Goal: Check status

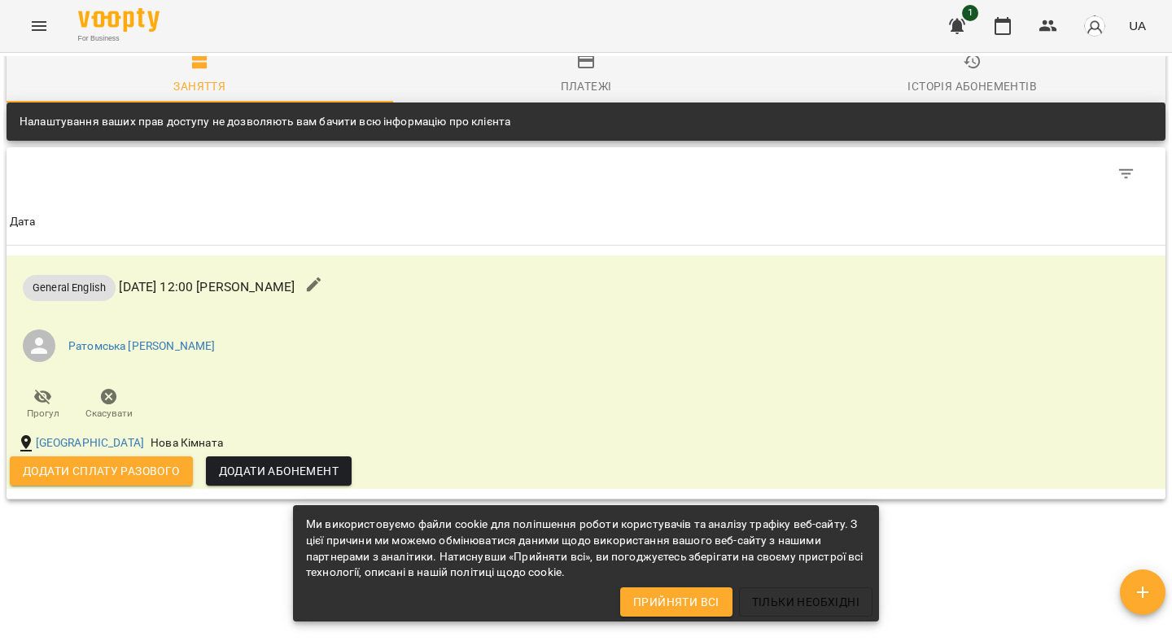
scroll to position [764, 0]
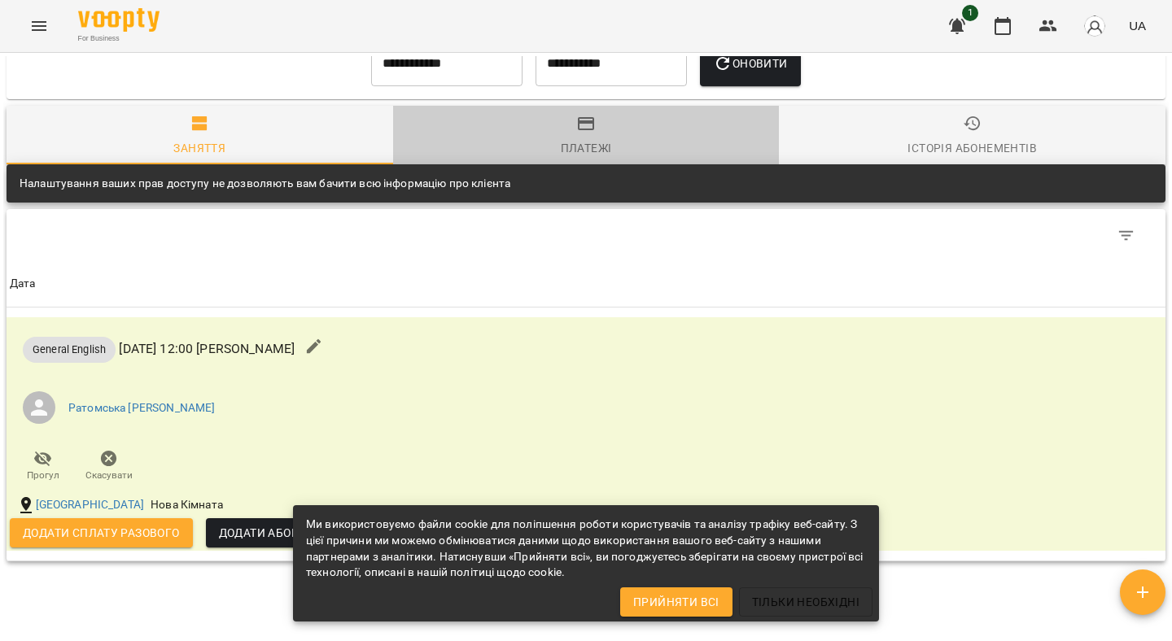
click at [565, 142] on div "Платежі" at bounding box center [586, 148] width 51 height 20
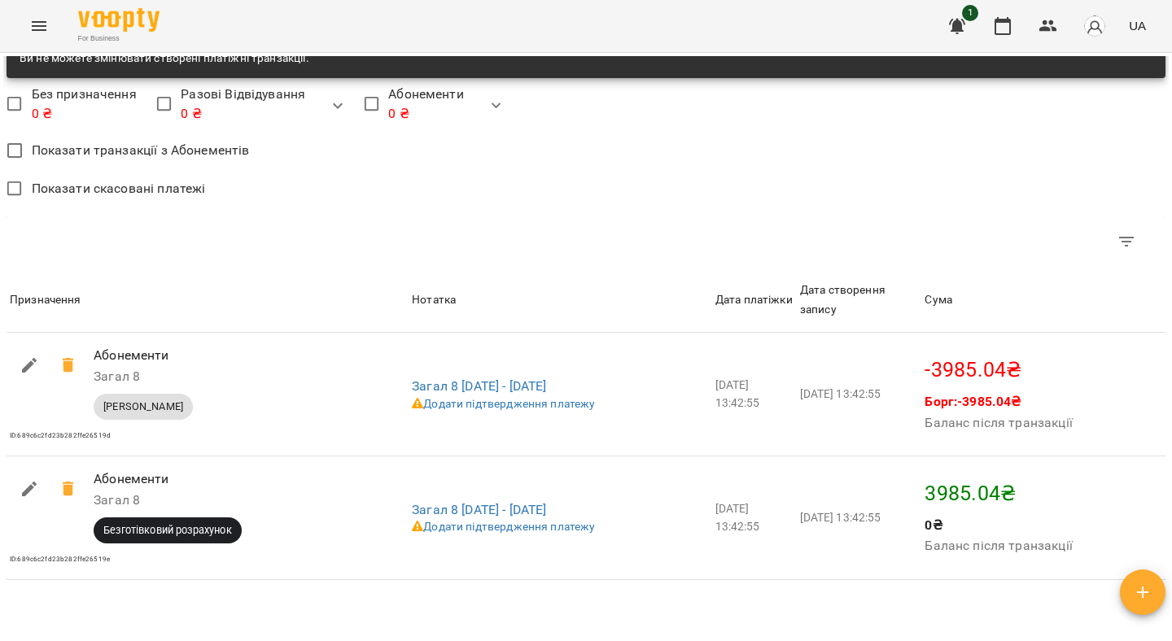
scroll to position [1081, 0]
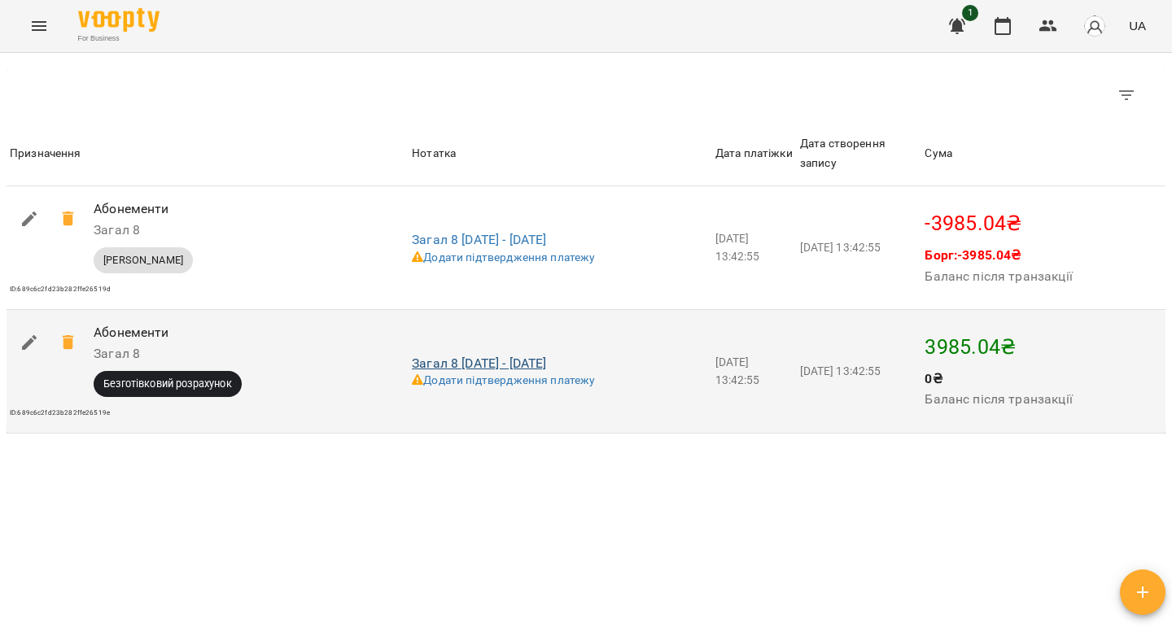
click at [456, 369] on link "Загал 8 [DATE] - [DATE]" at bounding box center [479, 363] width 134 height 15
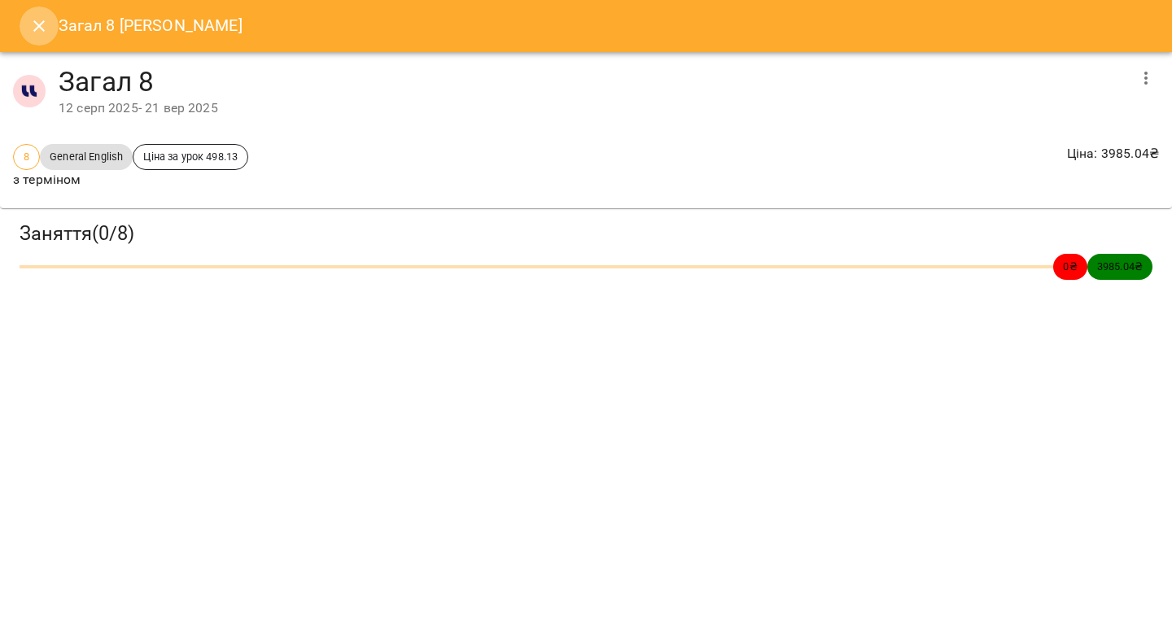
click at [38, 29] on icon "Close" at bounding box center [39, 26] width 20 height 20
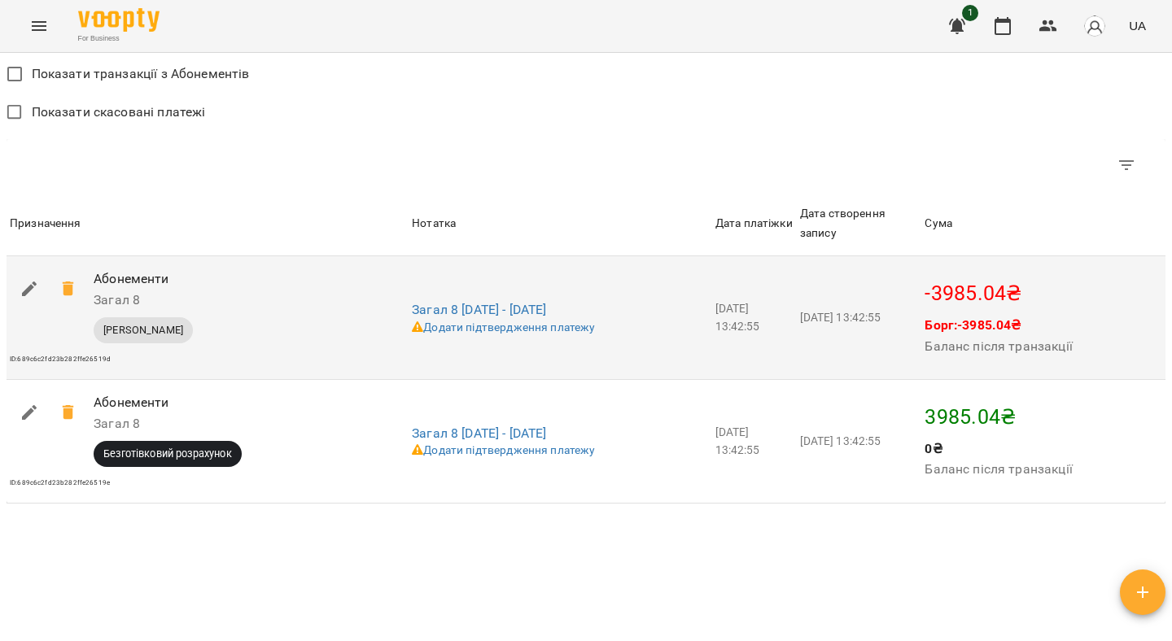
scroll to position [1005, 0]
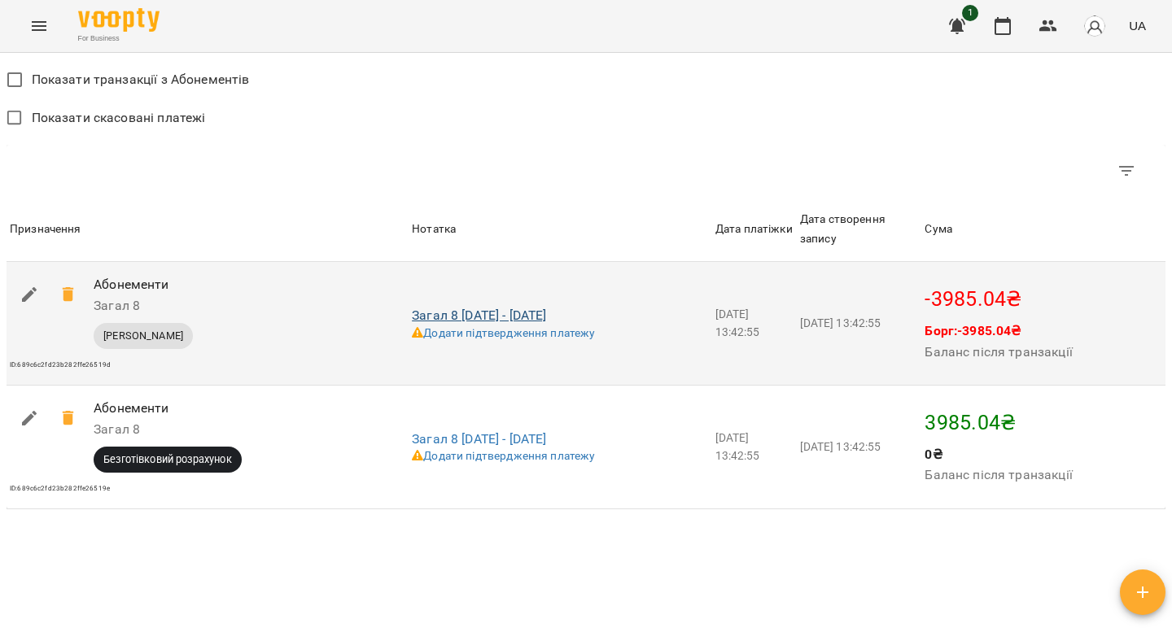
click at [486, 319] on link "Загал 8 [DATE] - [DATE]" at bounding box center [479, 315] width 134 height 15
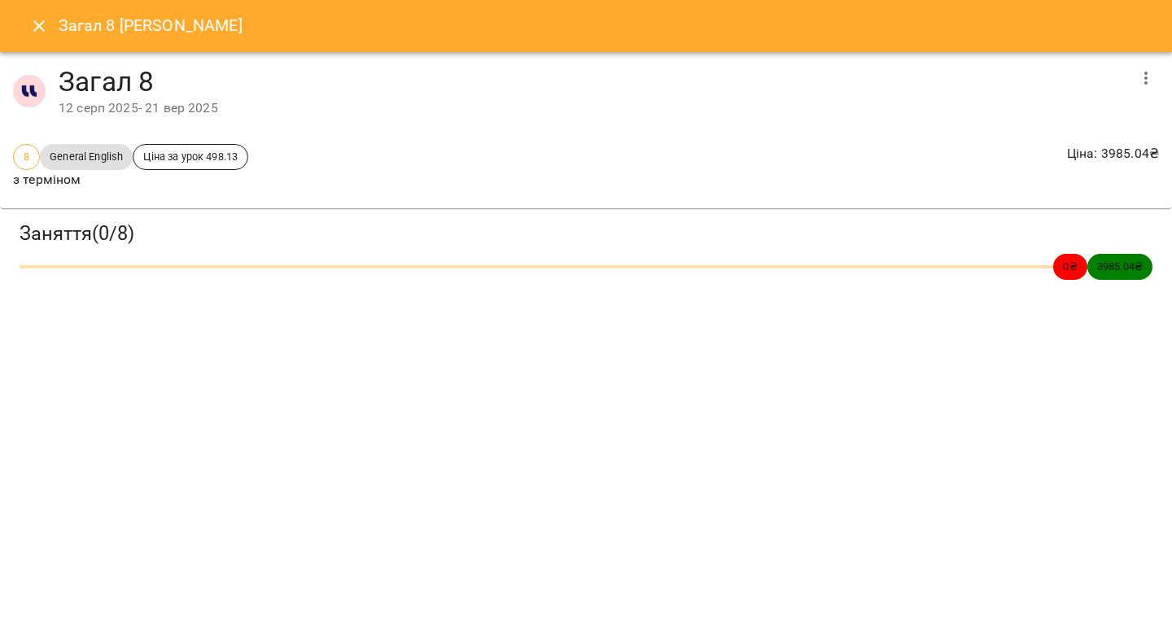
click at [30, 21] on icon "Close" at bounding box center [39, 26] width 20 height 20
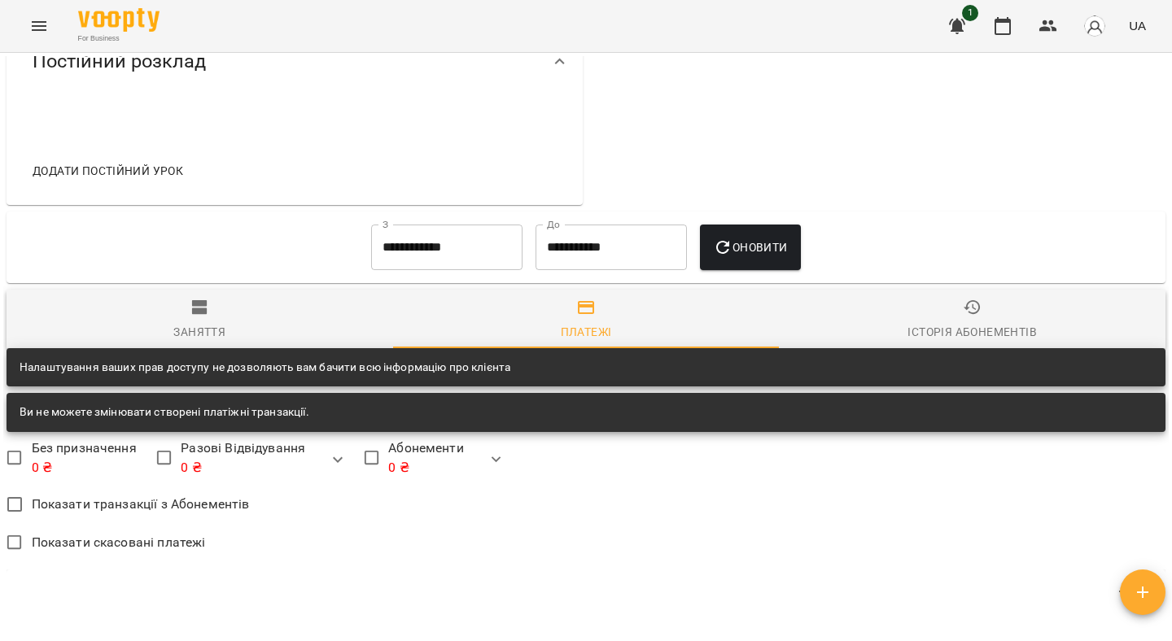
scroll to position [630, 0]
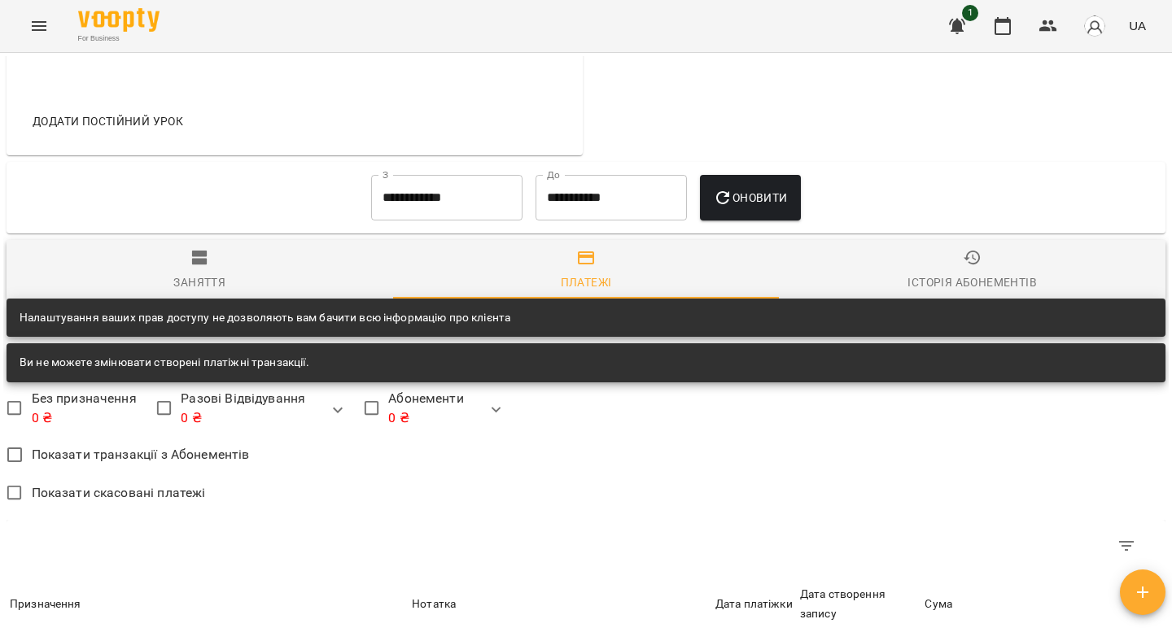
click at [981, 281] on div "Історія абонементів" at bounding box center [971, 283] width 129 height 20
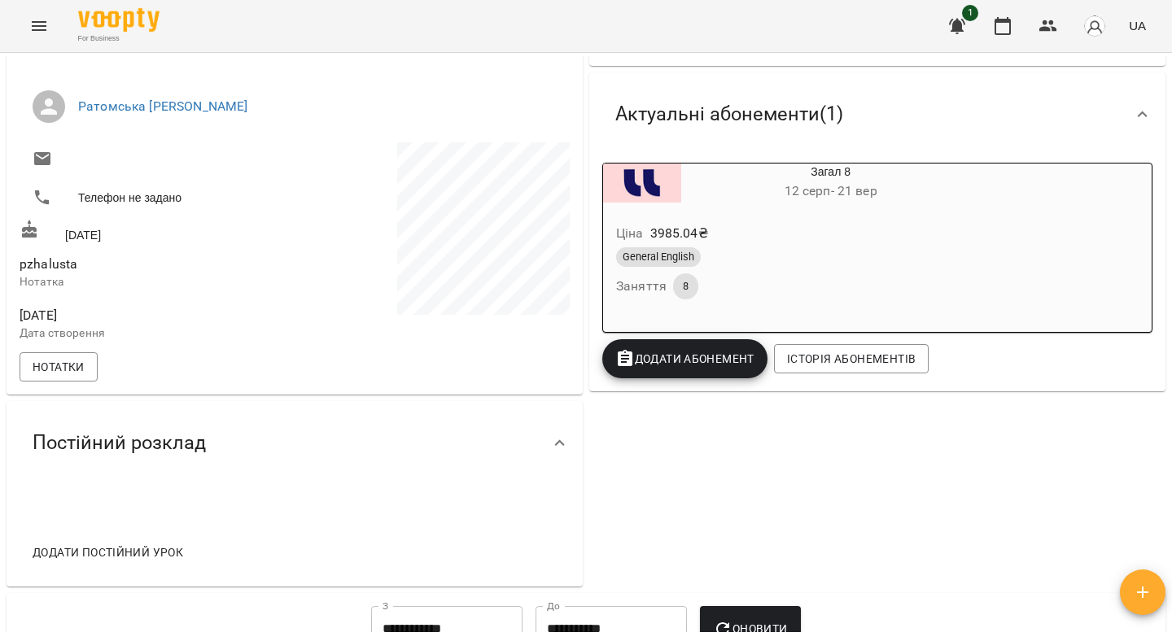
scroll to position [0, 0]
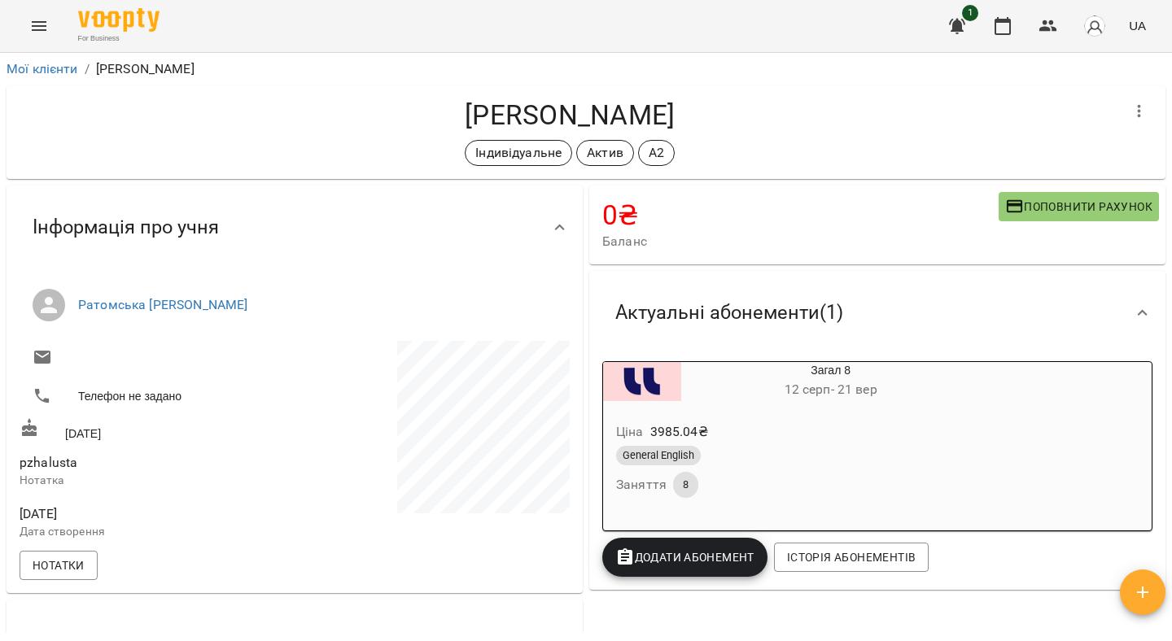
click at [951, 20] on icon "button" at bounding box center [957, 26] width 20 height 20
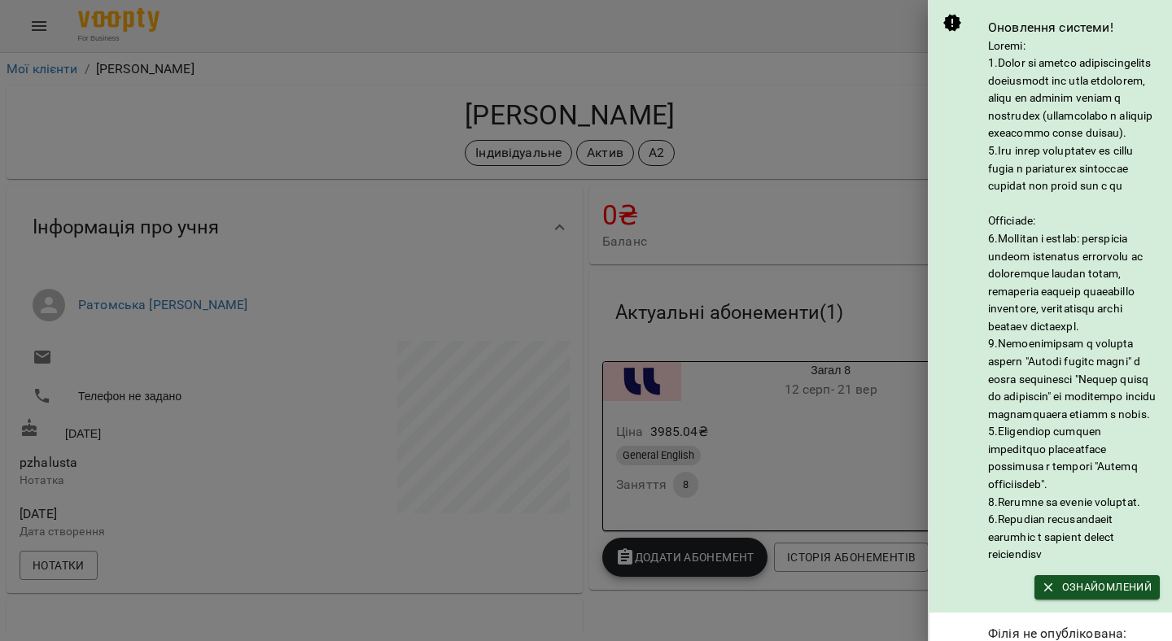
click at [895, 59] on div at bounding box center [586, 320] width 1172 height 641
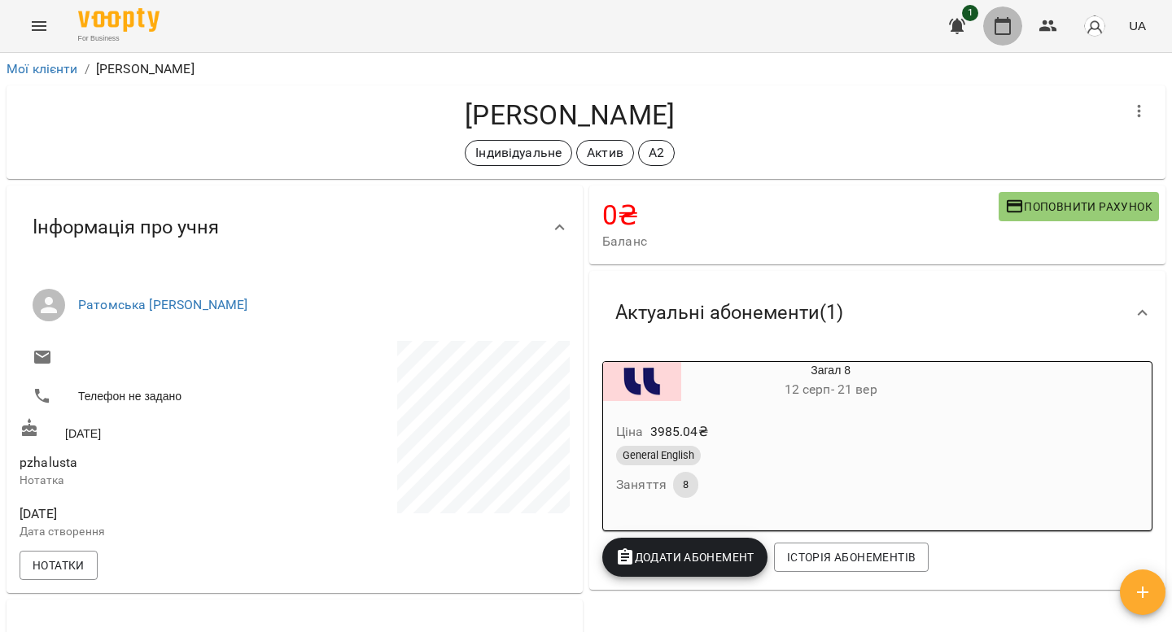
click at [998, 23] on icon "button" at bounding box center [1003, 26] width 20 height 20
